Goal: Navigation & Orientation: Understand site structure

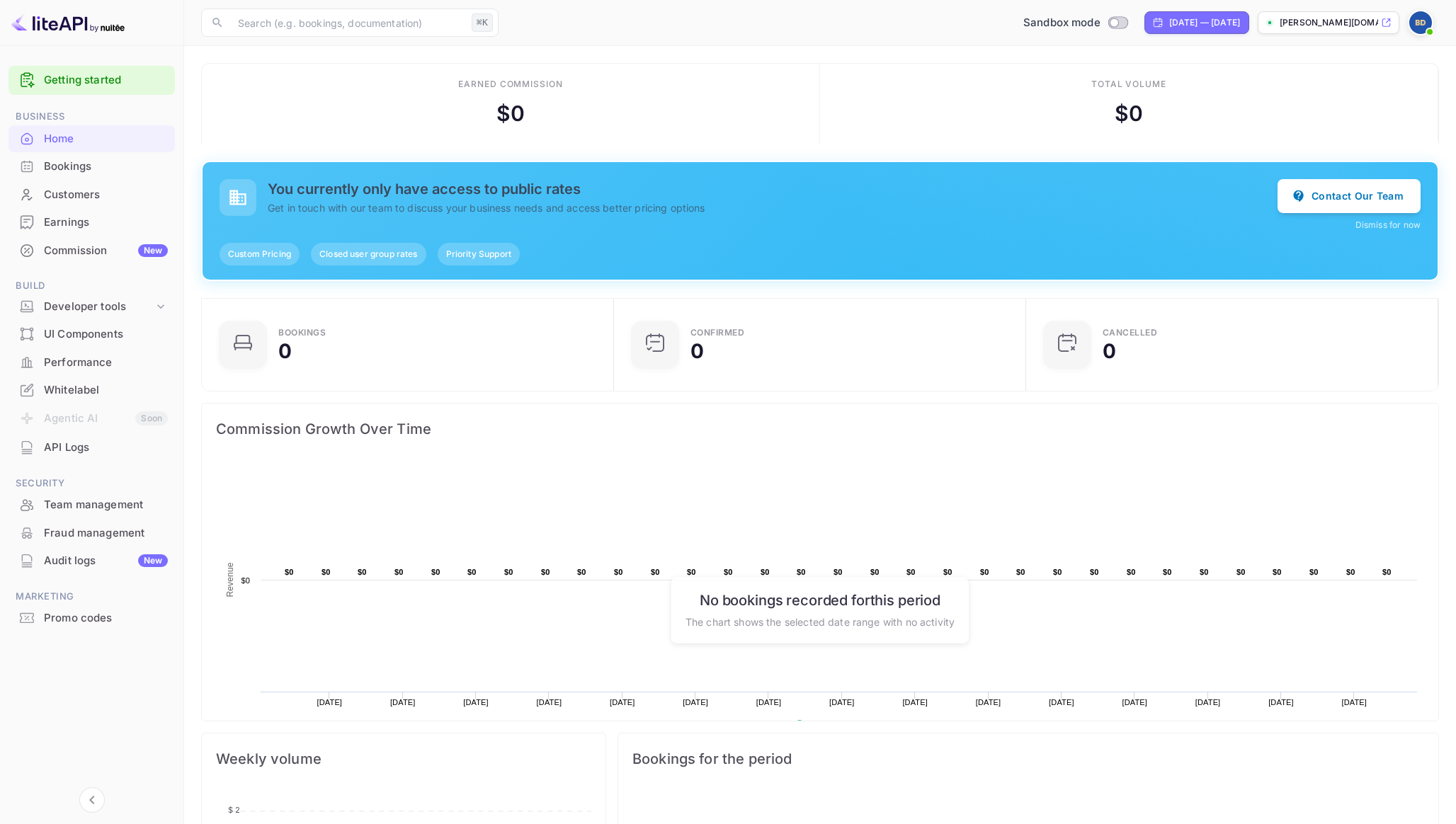
scroll to position [231, 404]
click at [113, 305] on div "Developer tools" at bounding box center [98, 307] width 110 height 16
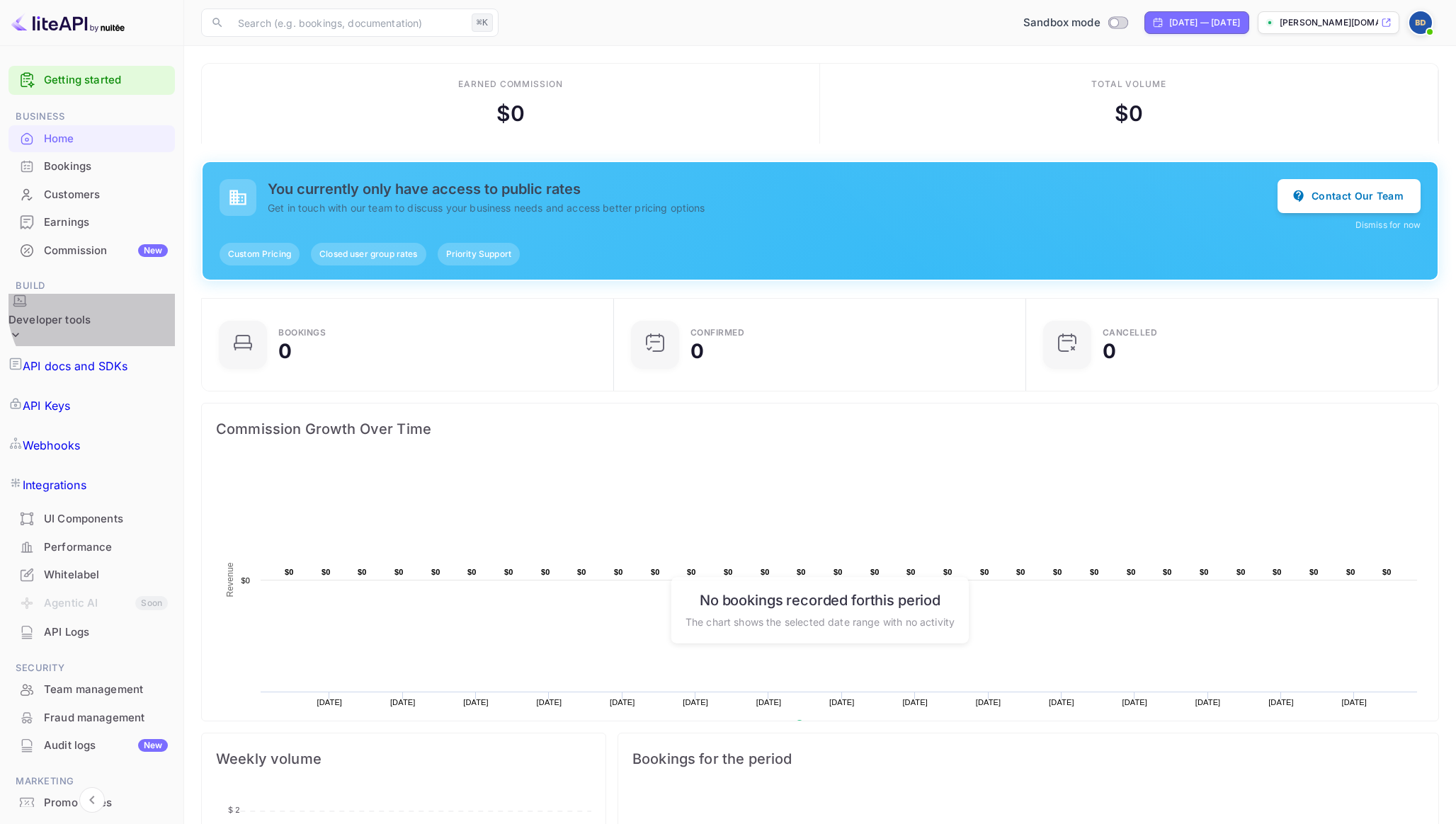
click at [91, 312] on div "Developer tools" at bounding box center [50, 320] width 82 height 16
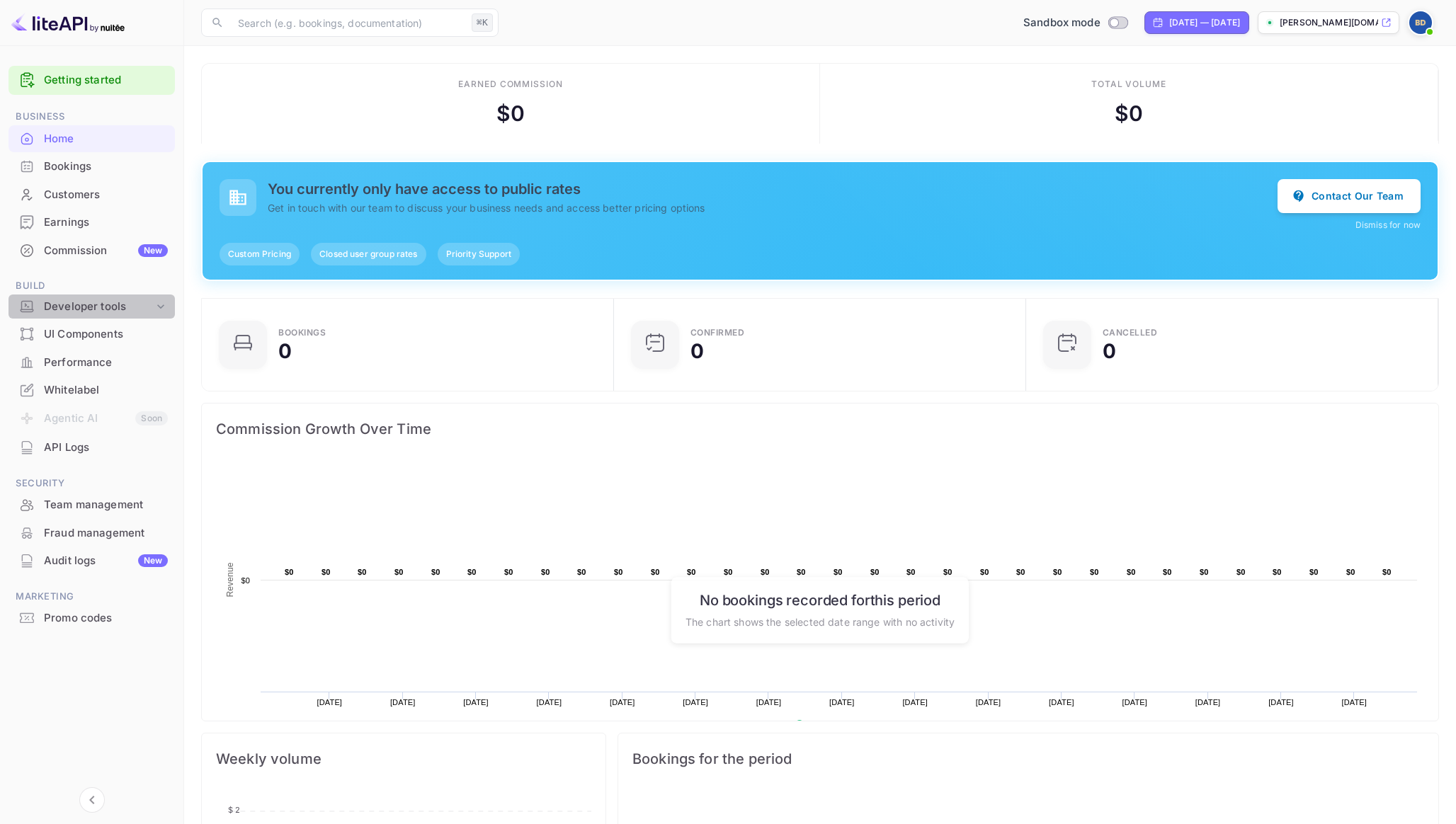
click at [114, 308] on div "Developer tools" at bounding box center [98, 307] width 110 height 16
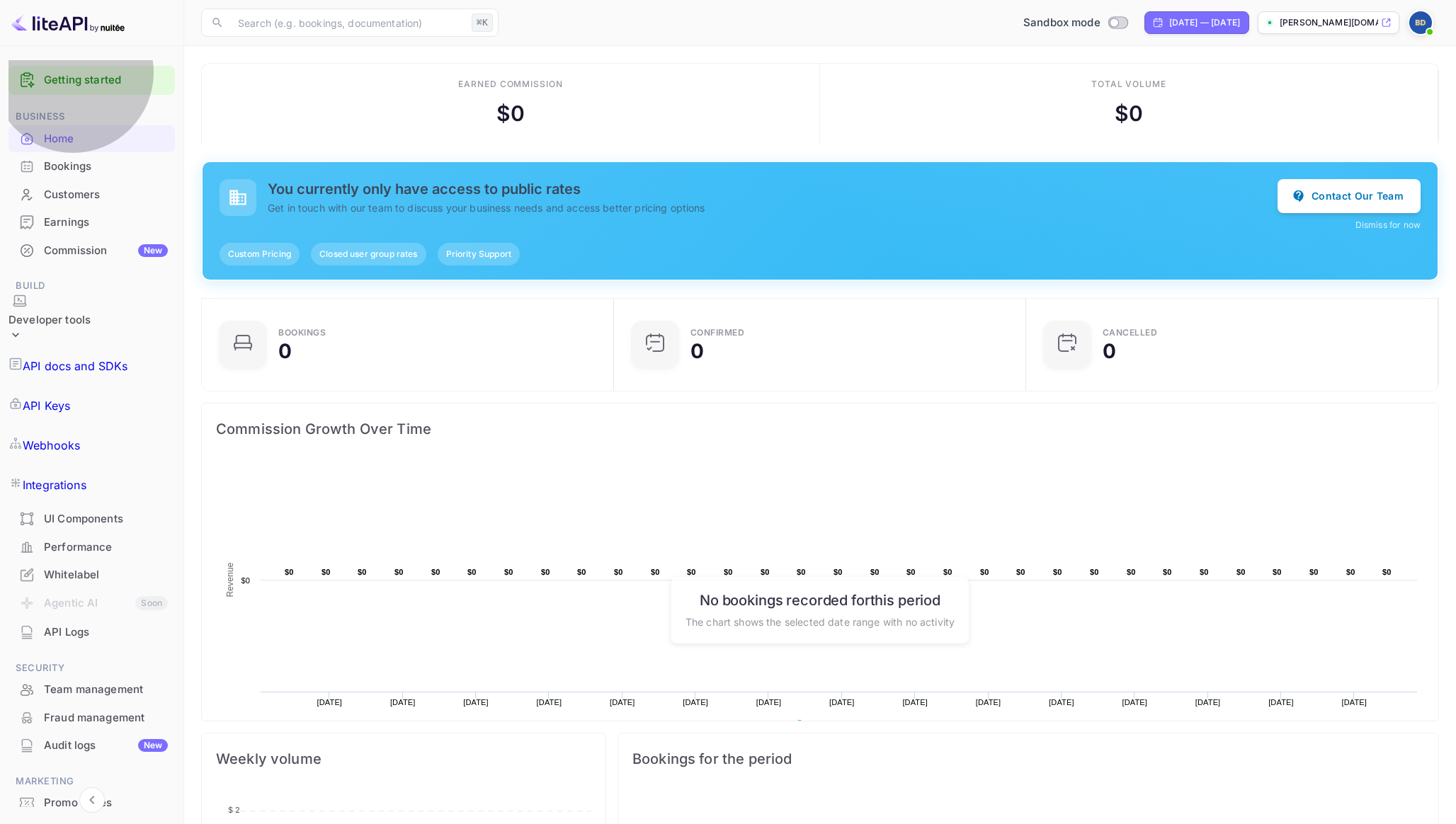
click at [90, 357] on p "API docs and SDKs" at bounding box center [75, 366] width 106 height 17
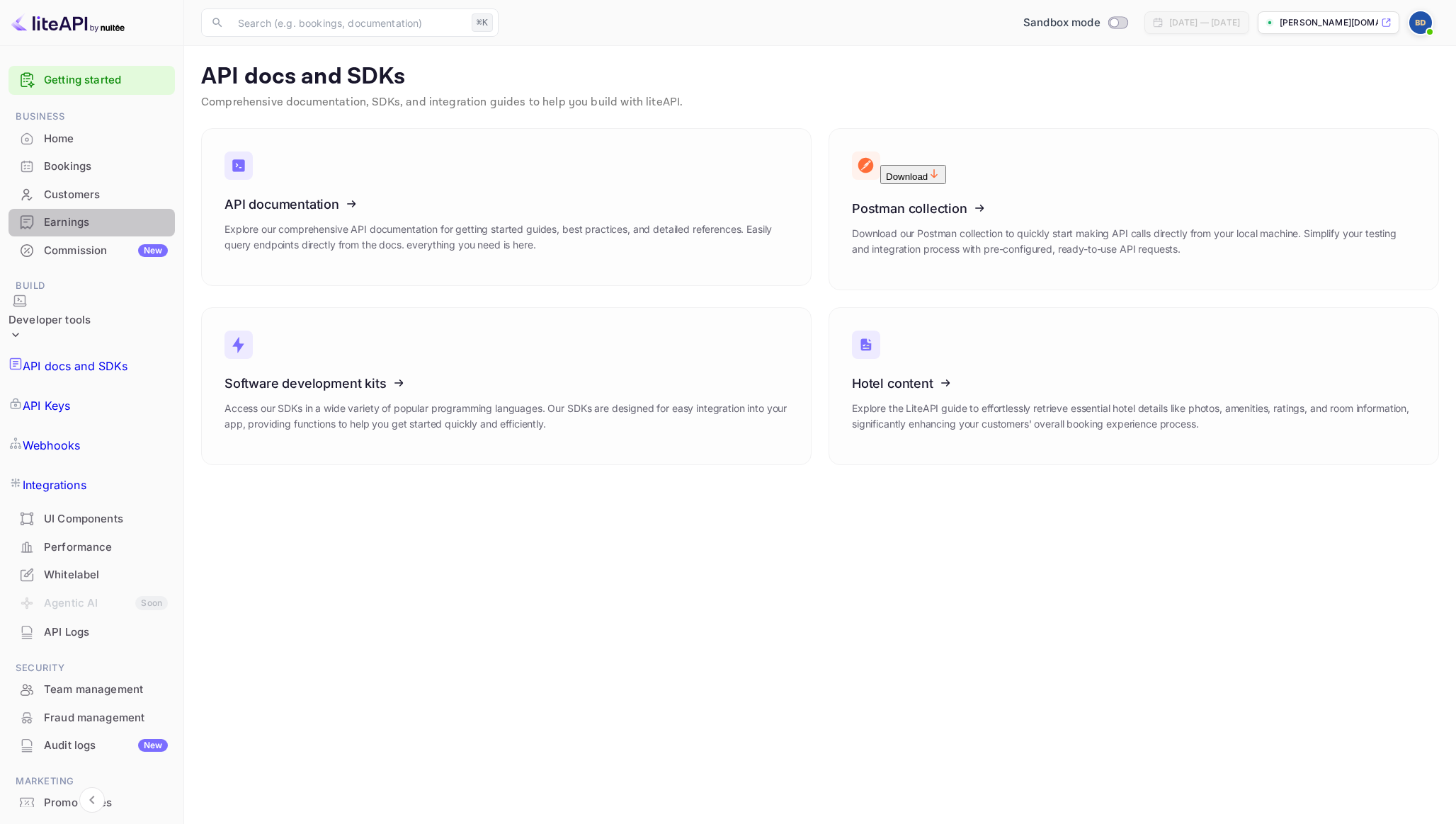
click at [82, 215] on div "Earnings" at bounding box center [106, 222] width 124 height 16
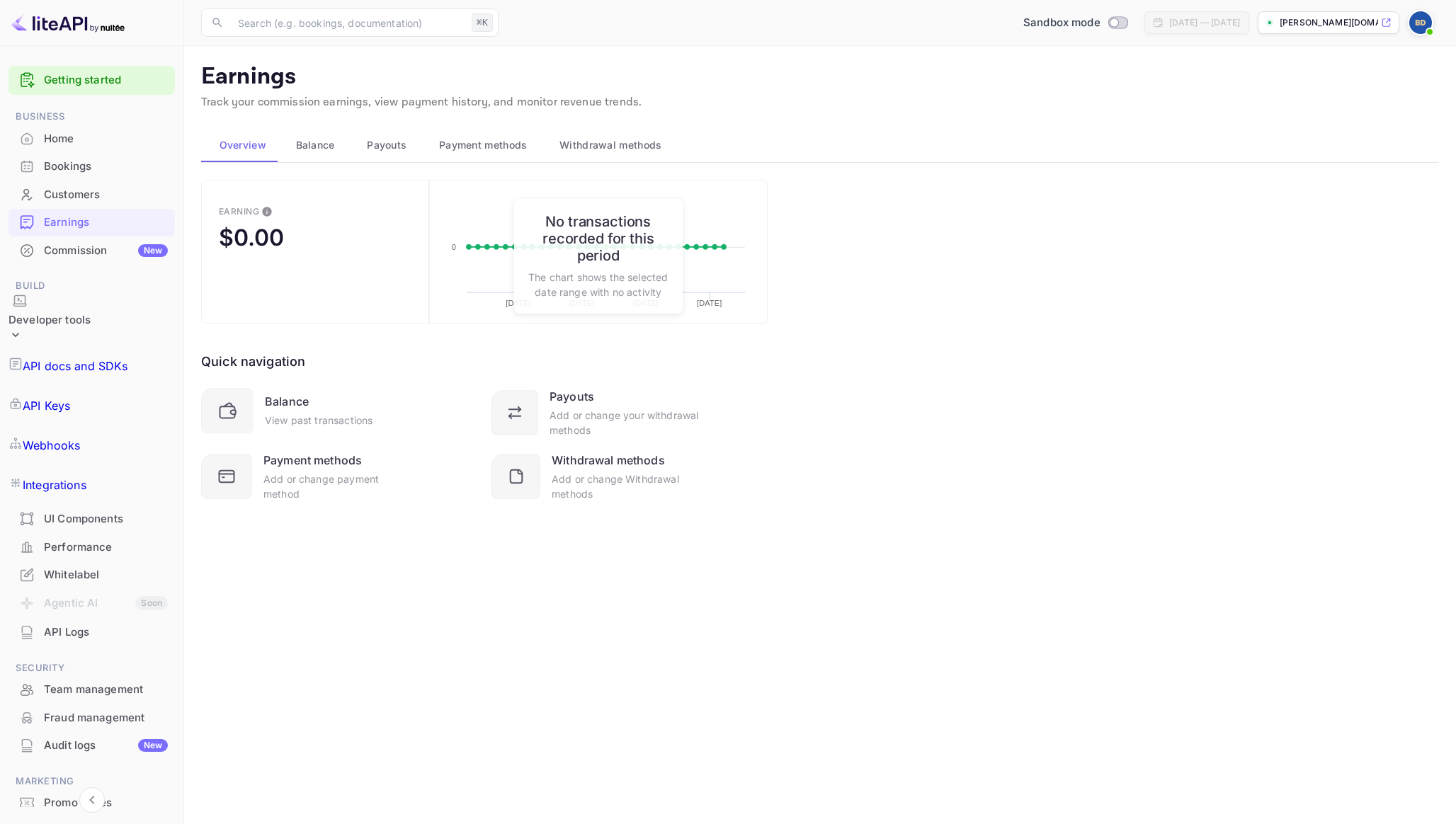
click at [84, 200] on div "Customers" at bounding box center [106, 194] width 124 height 16
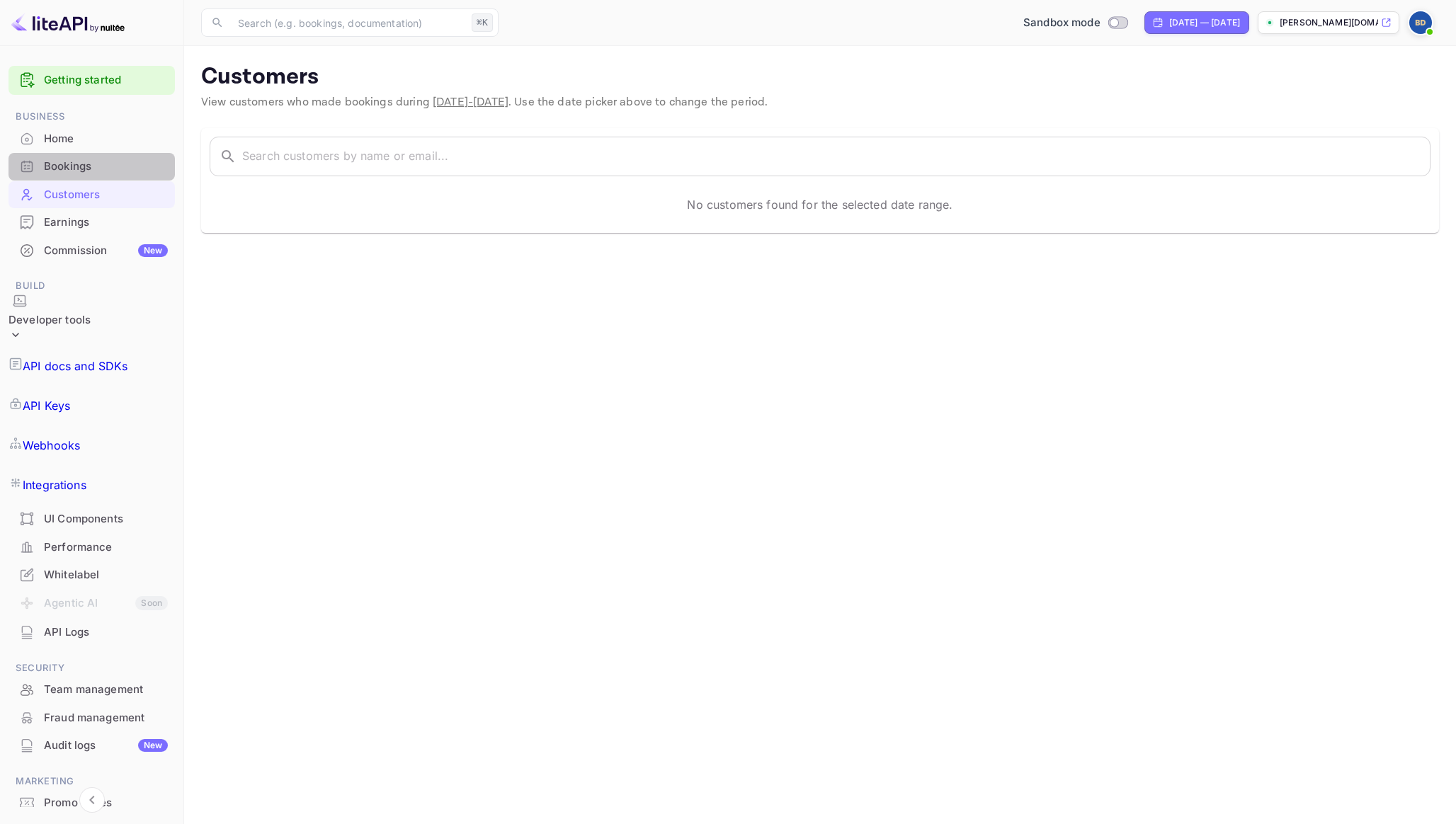
click at [82, 173] on div "Bookings" at bounding box center [106, 166] width 124 height 16
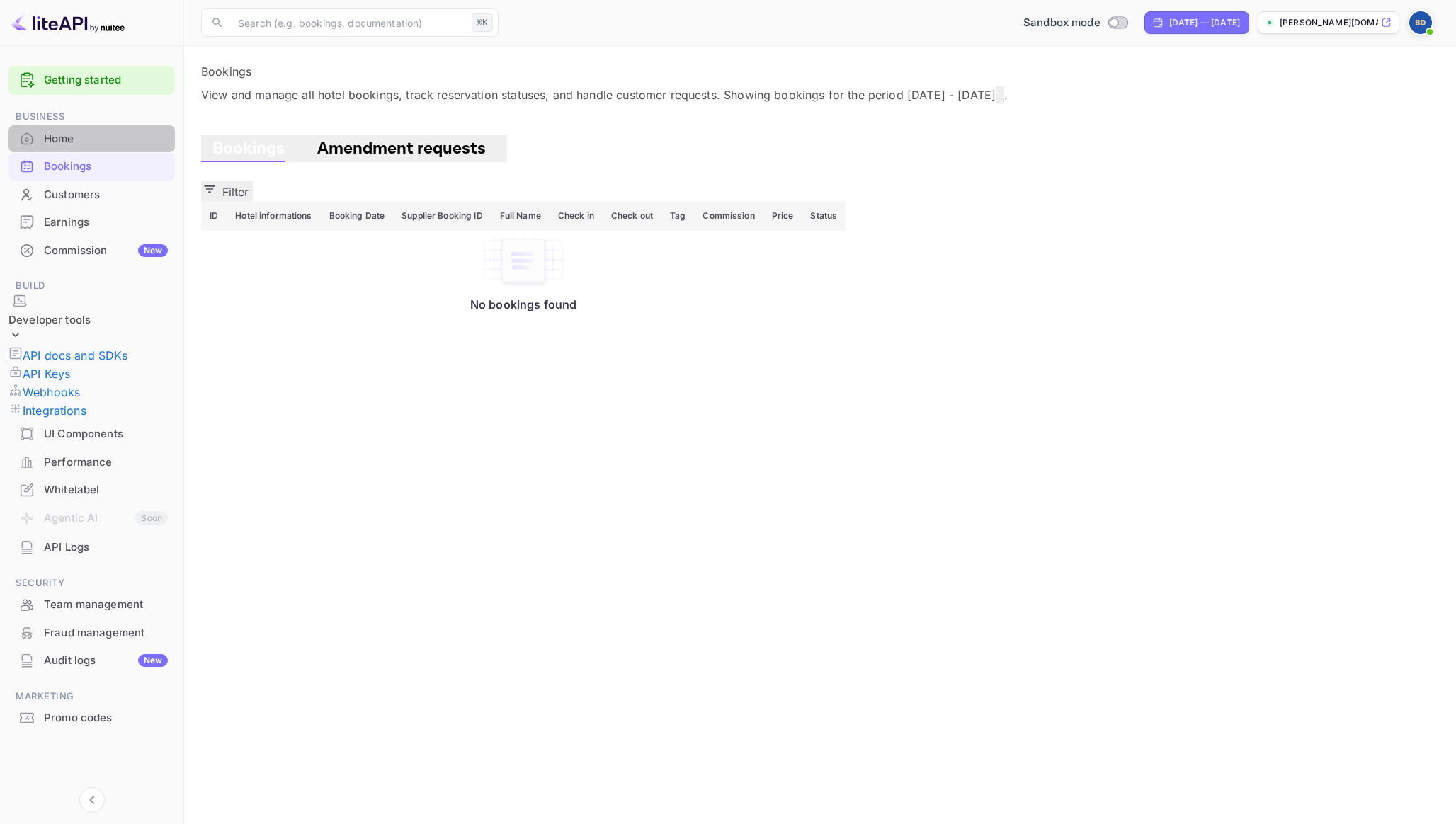
click at [77, 144] on div "Home" at bounding box center [106, 139] width 124 height 16
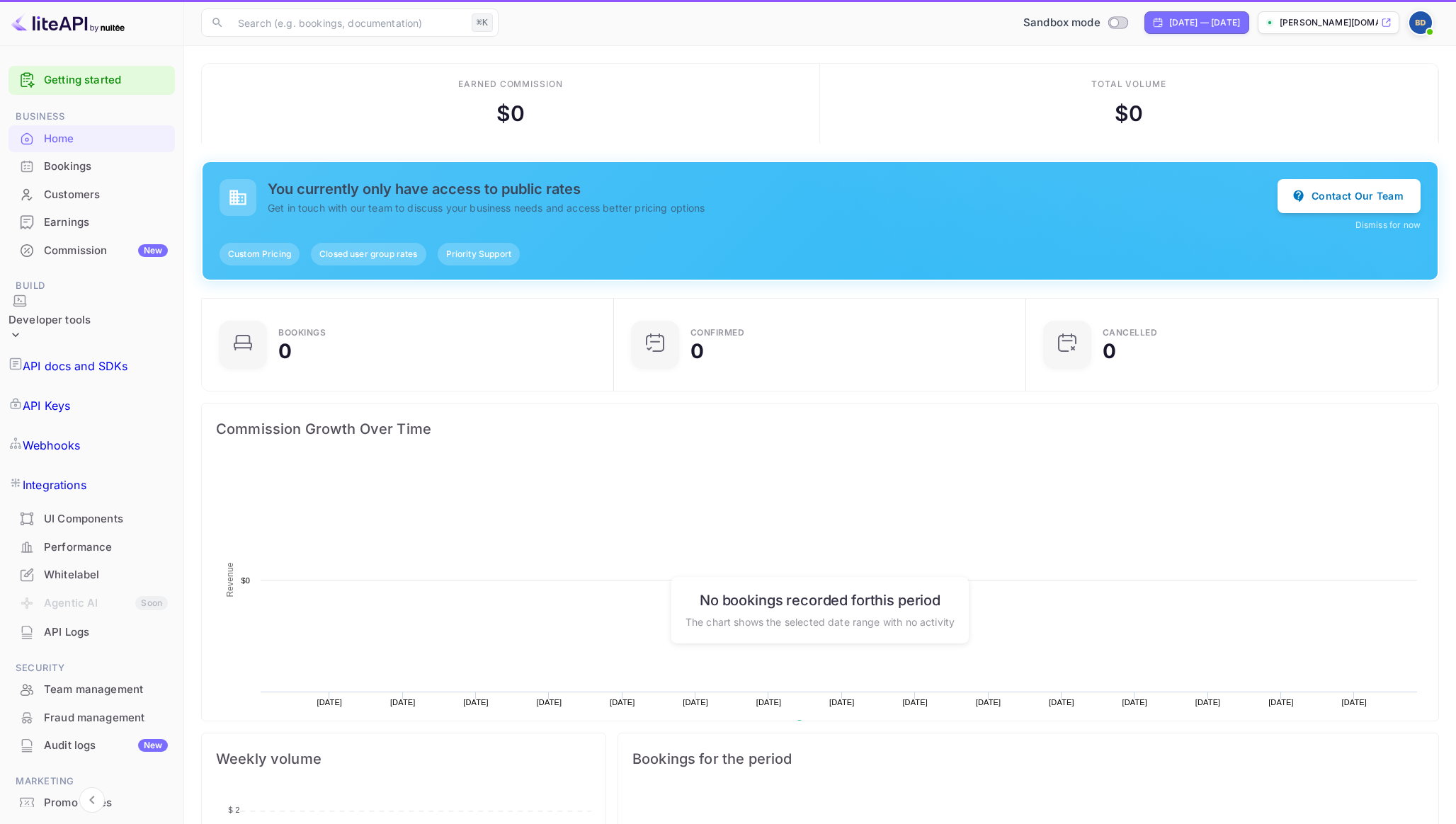
scroll to position [231, 404]
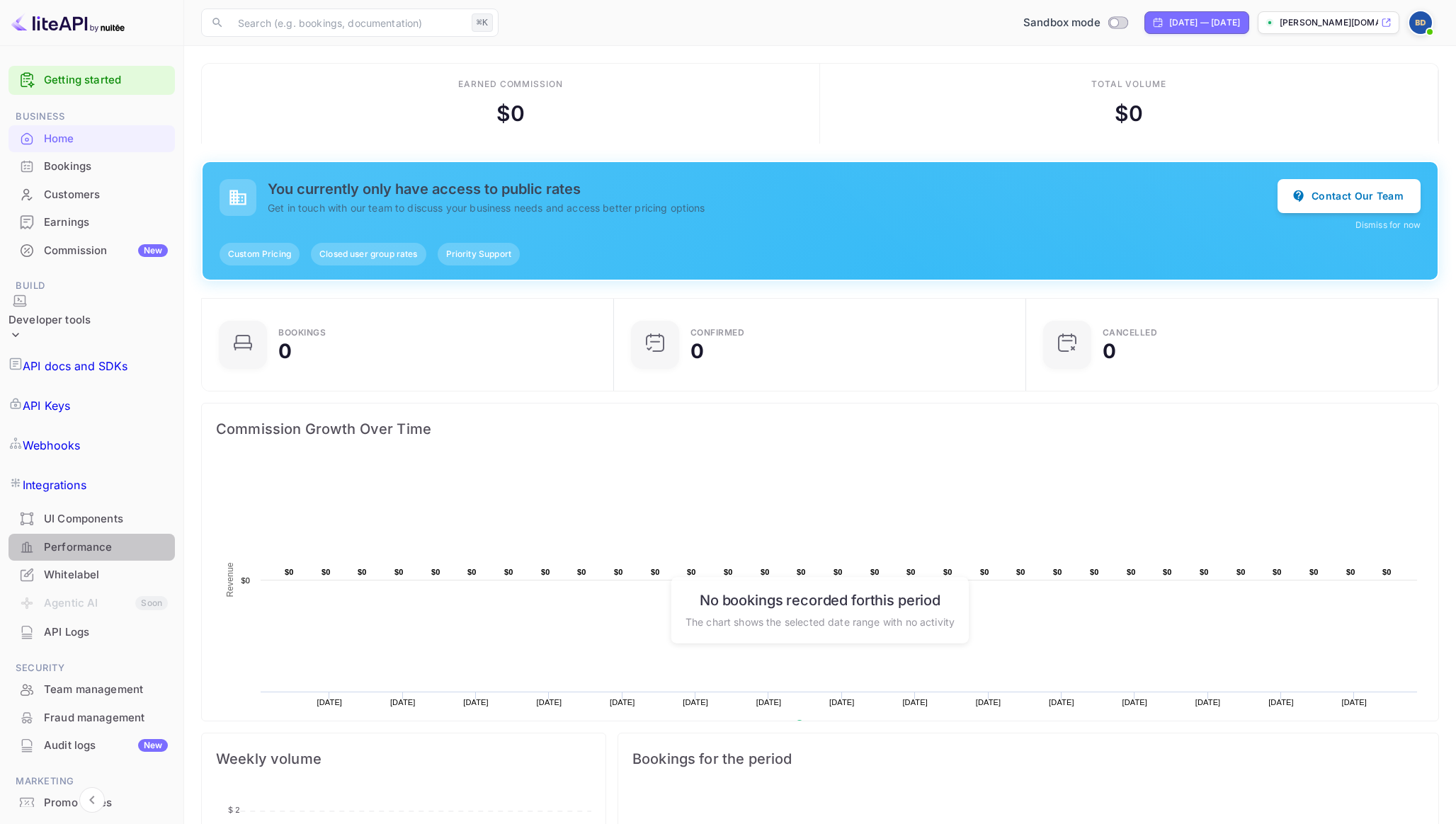
click at [83, 539] on div "Performance" at bounding box center [106, 547] width 124 height 16
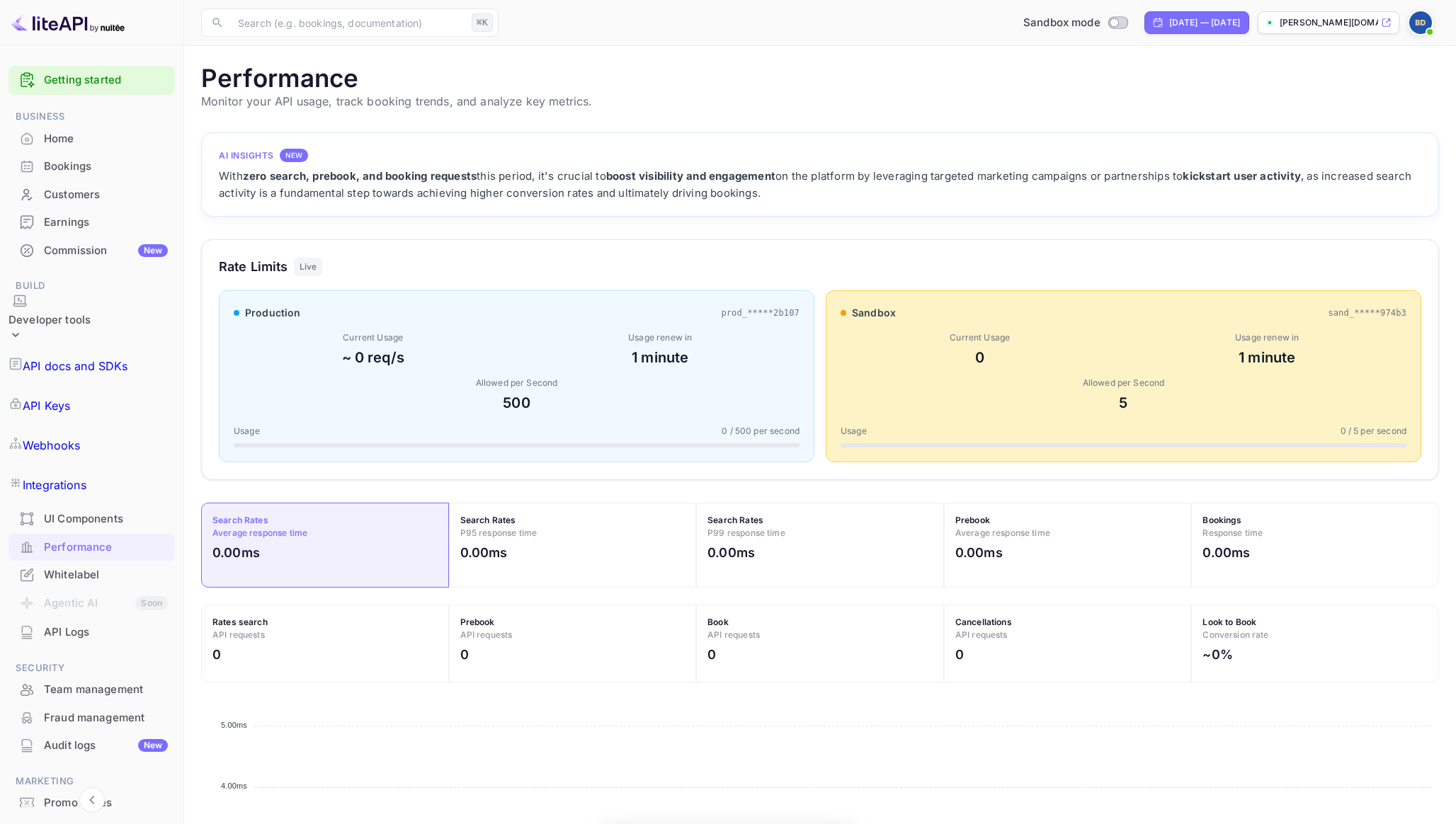
scroll to position [365, 1238]
click at [65, 165] on div "Bookings" at bounding box center [106, 166] width 124 height 16
